Goal: Task Accomplishment & Management: Complete application form

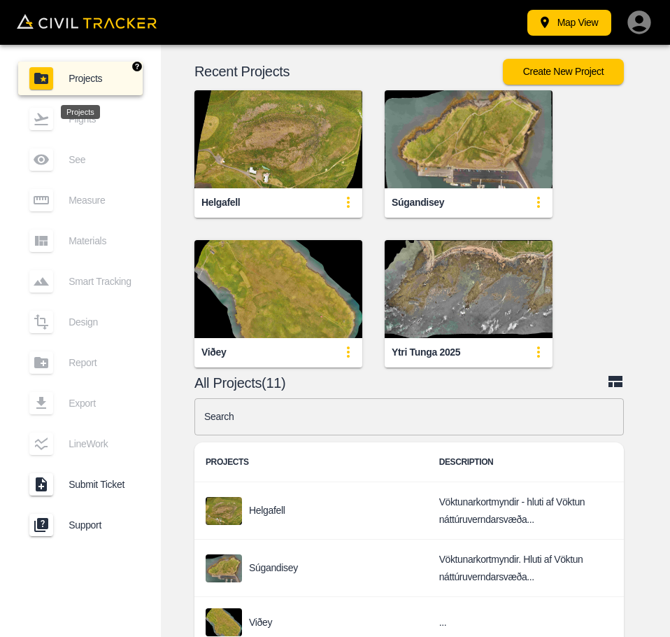
drag, startPoint x: 99, startPoint y: 73, endPoint x: 99, endPoint y: 87, distance: 14.0
click at [99, 73] on span "Projects" at bounding box center [100, 78] width 63 height 11
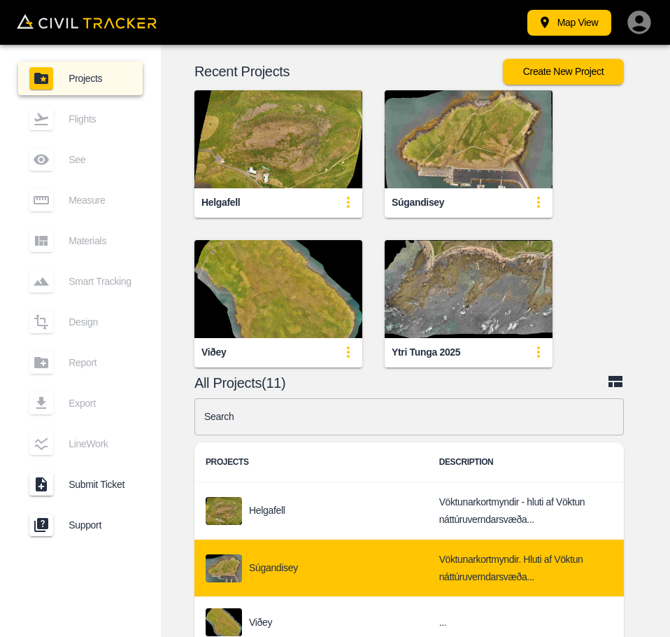
click at [300, 564] on div "Súgandisey" at bounding box center [311, 568] width 211 height 28
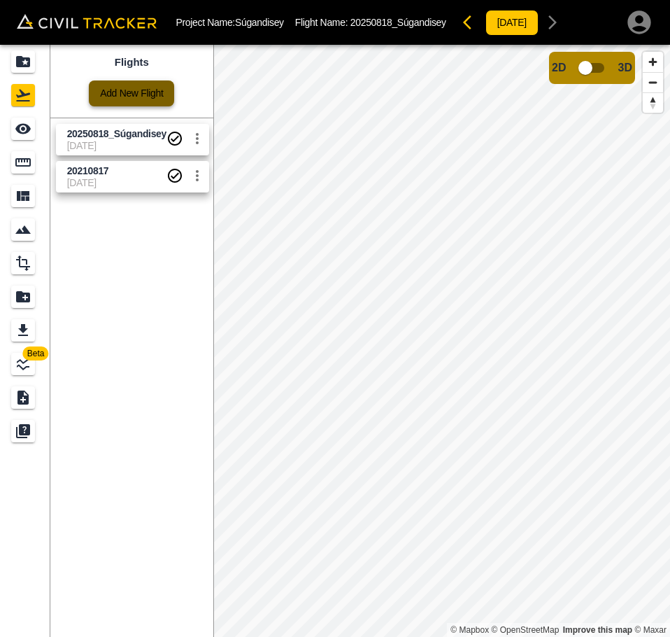
click at [156, 92] on link "Add New Flight" at bounding box center [131, 93] width 85 height 26
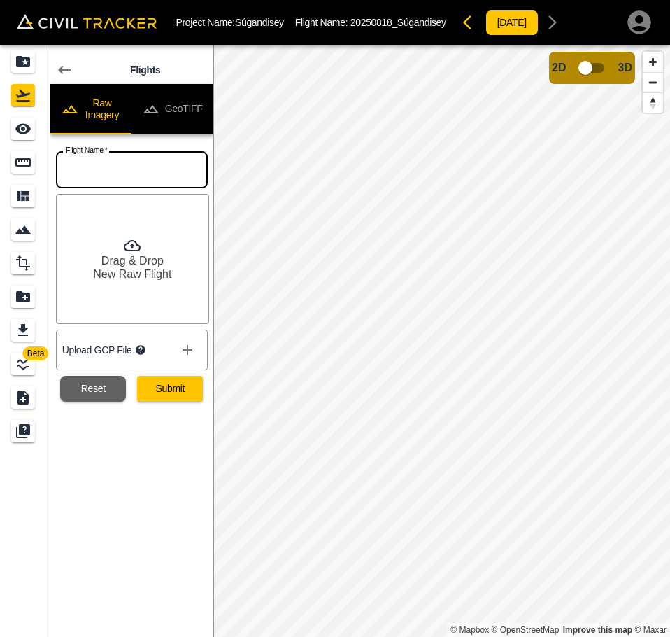
click at [125, 160] on input "text" at bounding box center [132, 169] width 152 height 37
type input "Súgandisey_stuðlaberg"
click at [176, 390] on button "Submit" at bounding box center [170, 389] width 66 height 26
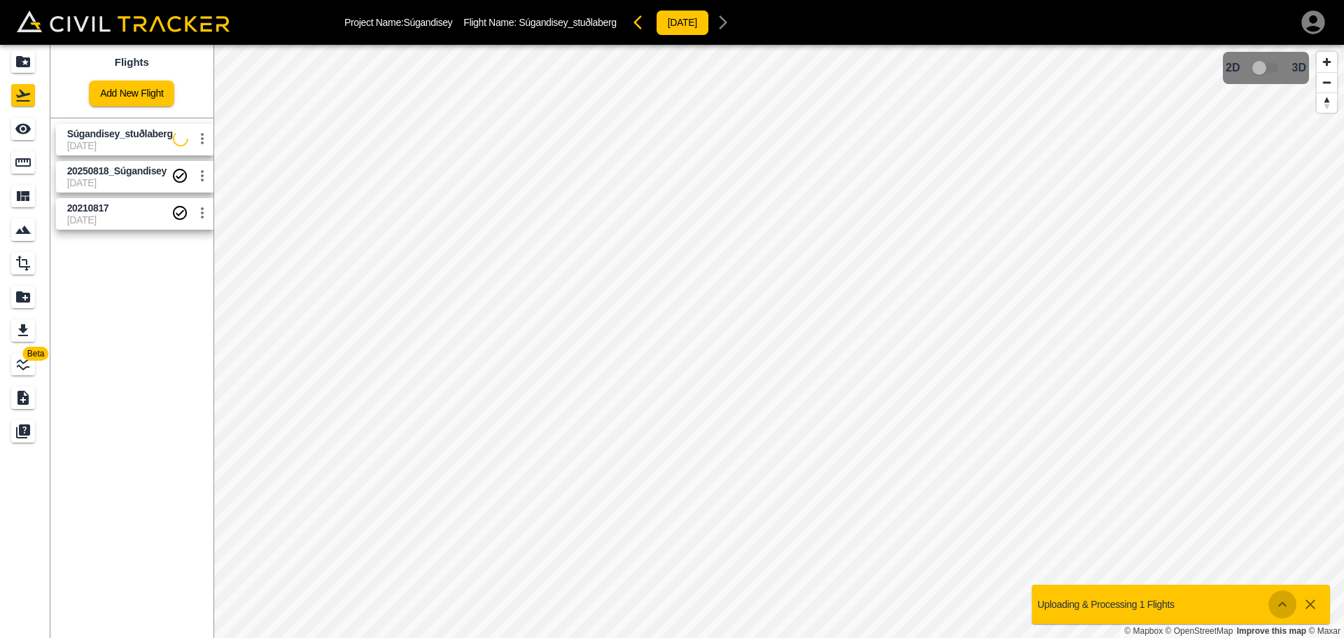
click at [1279, 600] on icon "Show more" at bounding box center [1282, 604] width 17 height 17
click at [1121, 602] on p "Uploading & Processing 1 Flights" at bounding box center [1105, 603] width 137 height 11
